Goal: Task Accomplishment & Management: Complete application form

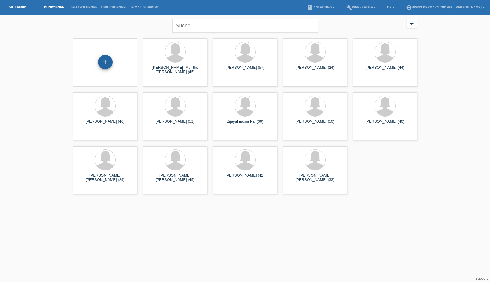
click at [106, 62] on div "+" at bounding box center [105, 62] width 15 height 15
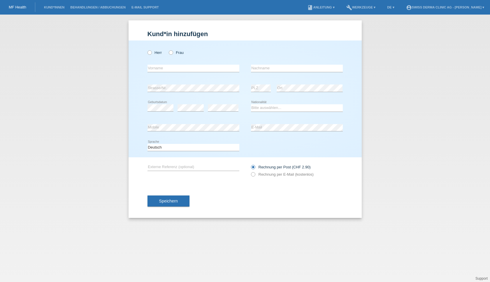
drag, startPoint x: 171, startPoint y: 52, endPoint x: 168, endPoint y: 62, distance: 10.0
click at [168, 50] on icon at bounding box center [168, 50] width 0 height 0
click at [171, 52] on input "Frau" at bounding box center [171, 52] width 4 height 4
radio input "true"
click at [162, 68] on input "text" at bounding box center [193, 68] width 92 height 7
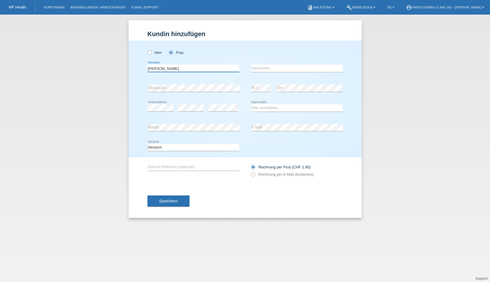
type input "[PERSON_NAME]"
click at [273, 70] on input "text" at bounding box center [297, 68] width 92 height 7
type input "[PERSON_NAME]"
click at [272, 108] on select "Bitte auswählen... Schweiz Deutschland Liechtenstein Österreich ------------ Af…" at bounding box center [297, 107] width 92 height 7
select select "CH"
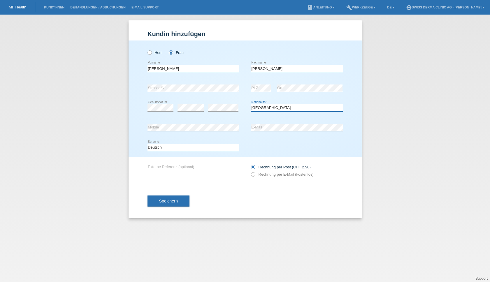
click at [251, 105] on select "Bitte auswählen... Schweiz Deutschland Liechtenstein Österreich ------------ Af…" at bounding box center [297, 107] width 92 height 7
click at [259, 176] on label "Rechnung per E-Mail (kostenlos)" at bounding box center [282, 174] width 63 height 4
click at [255, 177] on input "Rechnung per E-Mail (kostenlos)" at bounding box center [253, 175] width 4 height 7
radio input "true"
click at [175, 202] on span "Speichern" at bounding box center [168, 201] width 19 height 5
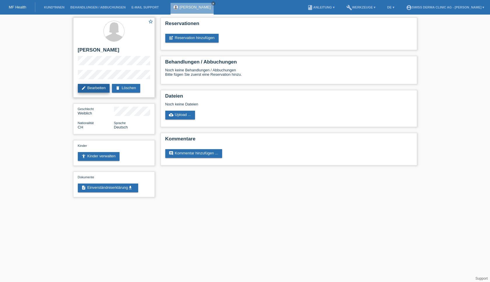
click at [99, 88] on link "edit Bearbeiten" at bounding box center [94, 88] width 32 height 9
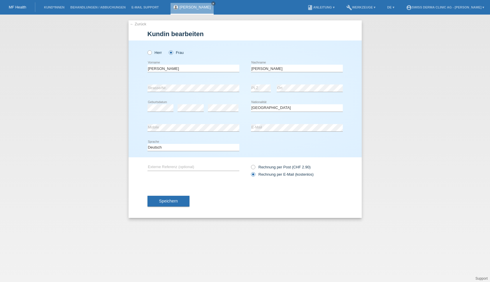
select select "CH"
click at [146, 50] on icon at bounding box center [146, 50] width 0 height 0
click at [149, 54] on input "Herr" at bounding box center [149, 52] width 4 height 4
radio input "true"
click at [163, 199] on span "Speichern" at bounding box center [168, 201] width 19 height 5
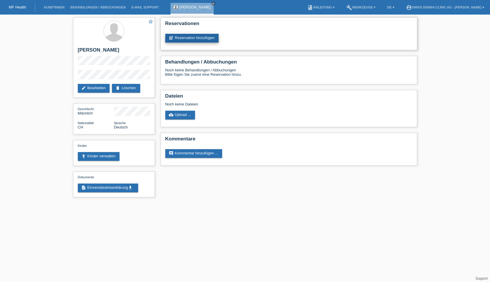
click at [188, 39] on link "post_add Reservation hinzufügen" at bounding box center [192, 38] width 54 height 9
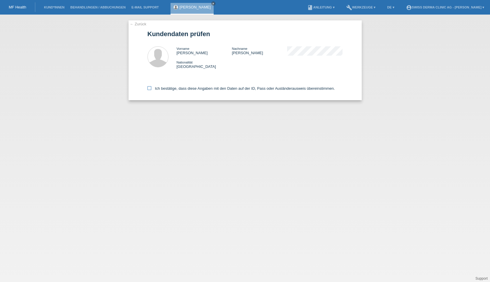
click at [149, 89] on icon at bounding box center [149, 88] width 4 height 4
click at [149, 89] on input "Ich bestätige, dass diese Angaben mit den Daten auf der ID, Pass oder Ausländer…" at bounding box center [149, 88] width 4 height 4
checkbox input "true"
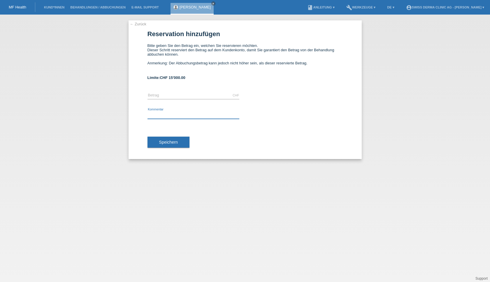
click at [165, 114] on input "text" at bounding box center [193, 115] width 92 height 7
type input "Laser"
click at [206, 9] on link "[PERSON_NAME]" at bounding box center [194, 7] width 31 height 4
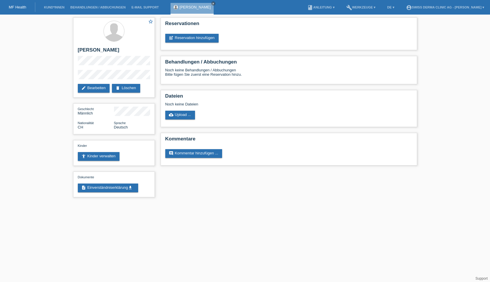
click at [165, 96] on h2 "Dateien" at bounding box center [288, 97] width 247 height 9
click at [114, 192] on link "description Einverständniserklärung get_app" at bounding box center [108, 187] width 60 height 9
click at [200, 39] on link "post_add Reservation hinzufügen" at bounding box center [192, 38] width 54 height 9
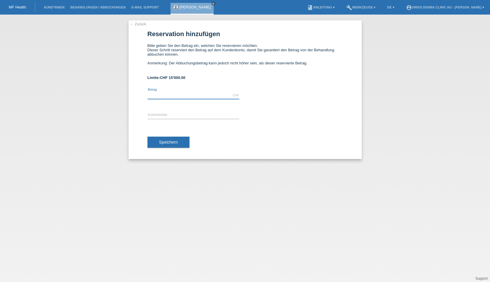
click at [155, 96] on input "text" at bounding box center [193, 95] width 92 height 7
type input "300.00"
click at [165, 112] on div "error Kommentar" at bounding box center [193, 115] width 92 height 20
click at [164, 115] on input "text" at bounding box center [193, 115] width 92 height 7
type input "Filler"
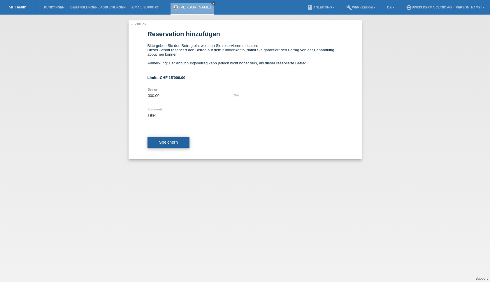
click at [166, 147] on button "Speichern" at bounding box center [168, 142] width 42 height 11
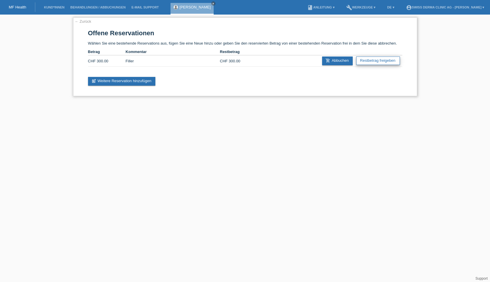
click at [370, 62] on link "Restbetrag freigeben" at bounding box center [377, 60] width 43 height 8
click at [145, 63] on td "Filler" at bounding box center [173, 60] width 94 height 11
click at [338, 63] on link "add_shopping_cart Abbuchen" at bounding box center [337, 60] width 31 height 9
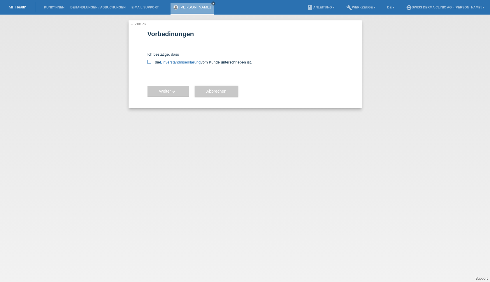
click at [148, 61] on icon at bounding box center [149, 62] width 4 height 4
click at [148, 61] on input "die Einverständniserklärung vom Kunde unterschrieben ist." at bounding box center [149, 62] width 4 height 4
checkbox input "true"
click at [177, 93] on span "Weiter arrow_forward" at bounding box center [168, 91] width 18 height 5
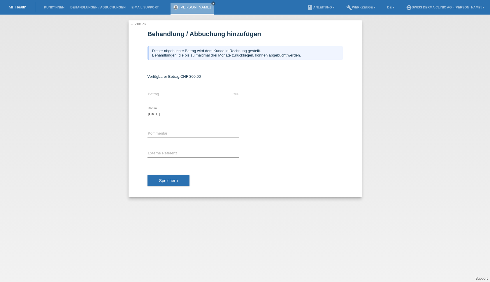
click at [171, 102] on div "CHF error [GEOGRAPHIC_DATA]" at bounding box center [193, 94] width 92 height 20
click at [177, 96] on input "text" at bounding box center [193, 94] width 92 height 7
type input "300.00"
click at [326, 154] on div "error Externe Referenz" at bounding box center [244, 154] width 195 height 20
click at [184, 133] on input "text" at bounding box center [193, 133] width 92 height 7
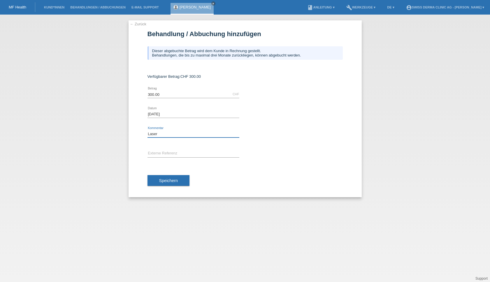
type input "Laser"
click at [229, 180] on div "Speichern" at bounding box center [244, 181] width 195 height 34
click at [173, 181] on span "Speichern" at bounding box center [168, 180] width 19 height 5
